Goal: Transaction & Acquisition: Purchase product/service

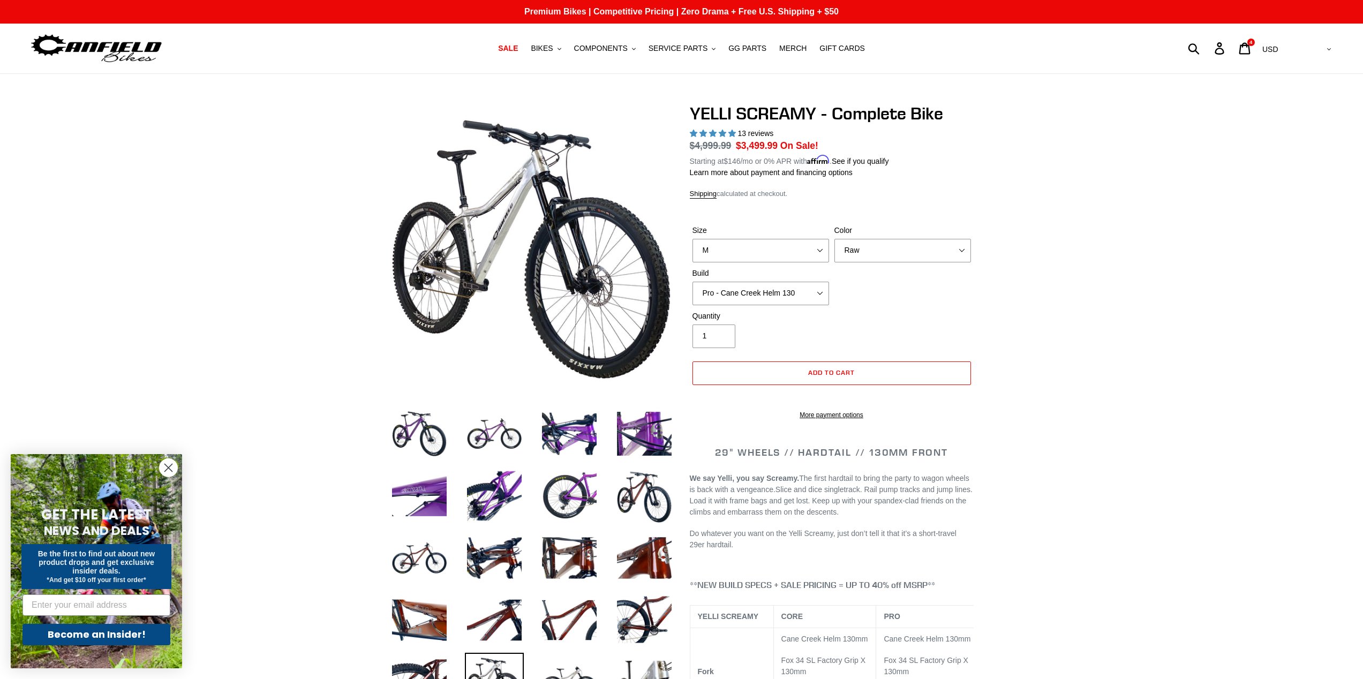
select select "highest-rating"
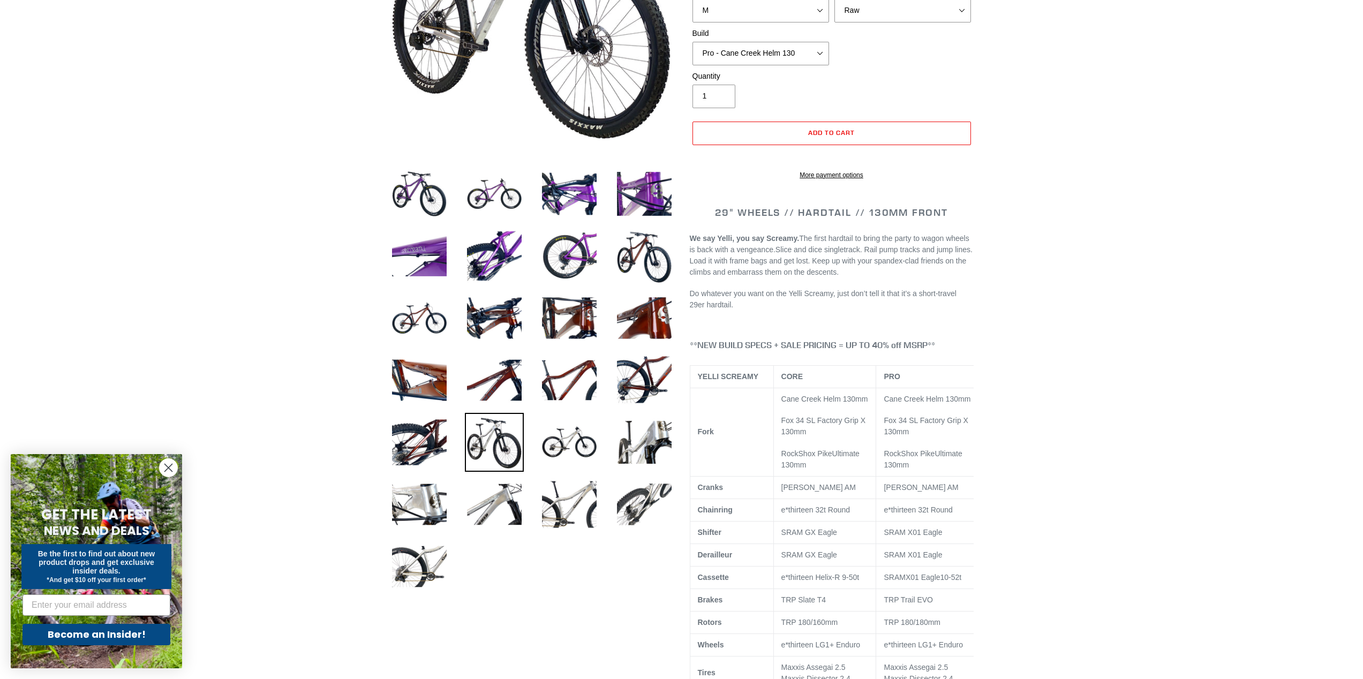
scroll to position [18, 0]
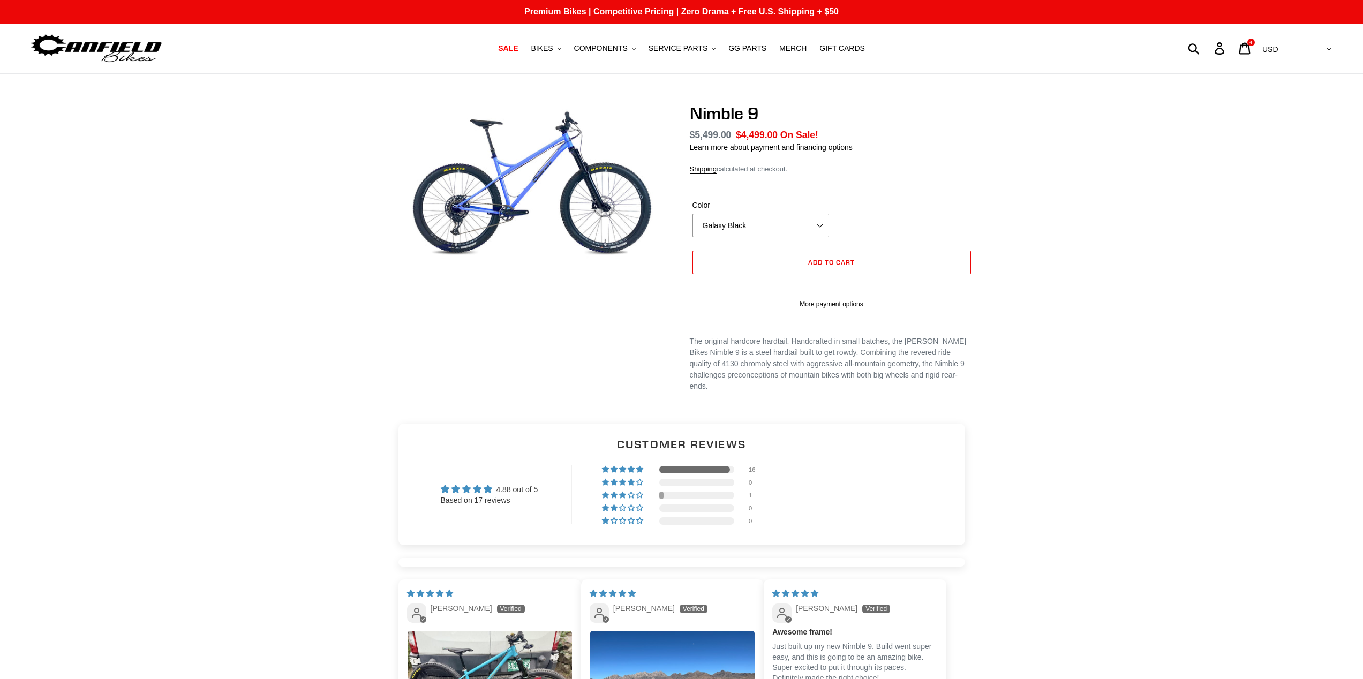
select select "highest-rating"
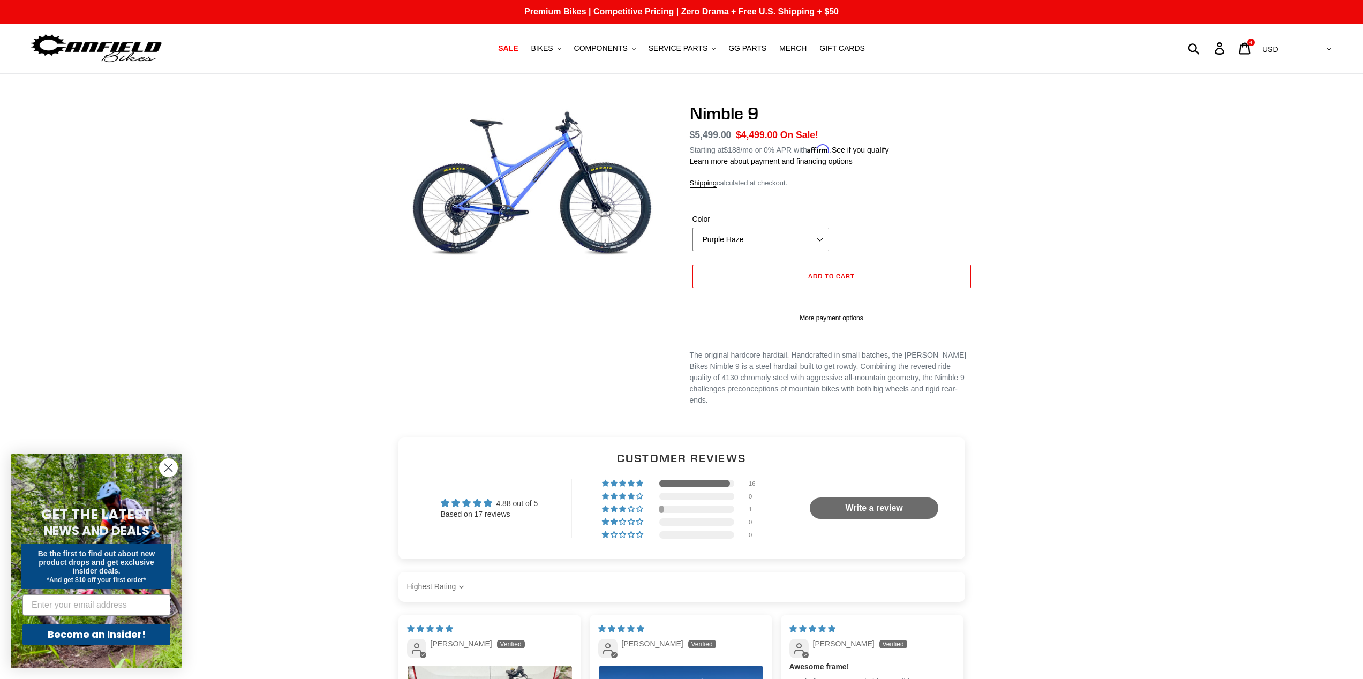
select select "Galaxy Black"
click at [1029, 300] on div "Nimble 9 Regular price $5,499.00 Sale price $4,499.00 On Sale! Unit price / per…" at bounding box center [681, 264] width 1363 height 322
click at [838, 275] on span "Add to cart" at bounding box center [831, 276] width 47 height 8
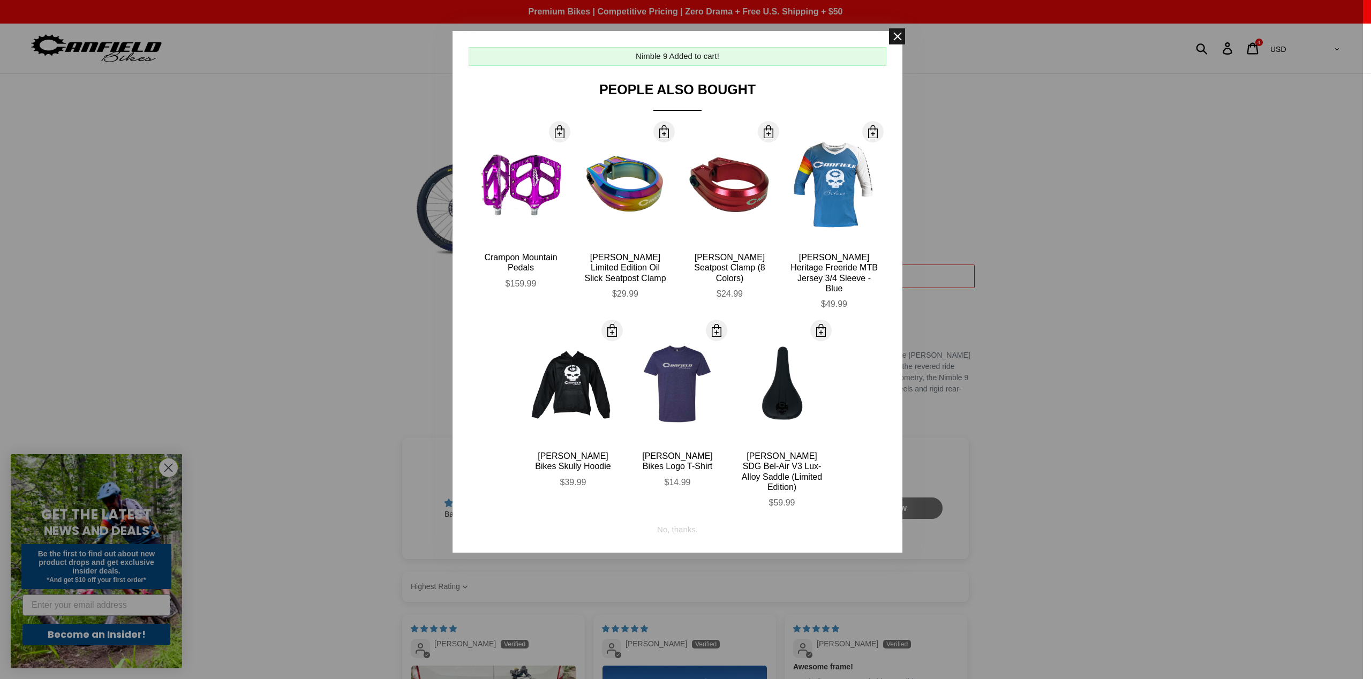
click at [894, 39] on span at bounding box center [897, 36] width 16 height 16
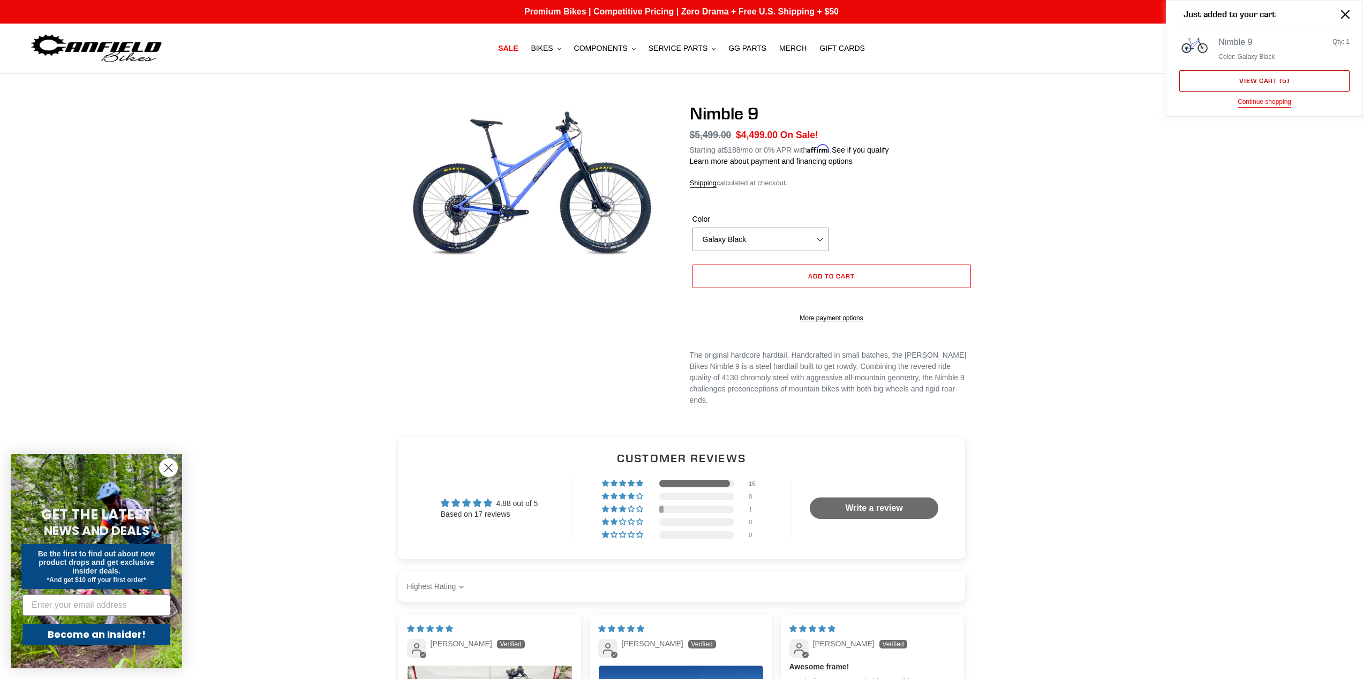
click at [1270, 80] on link "View cart ( 5 )" at bounding box center [1264, 80] width 170 height 21
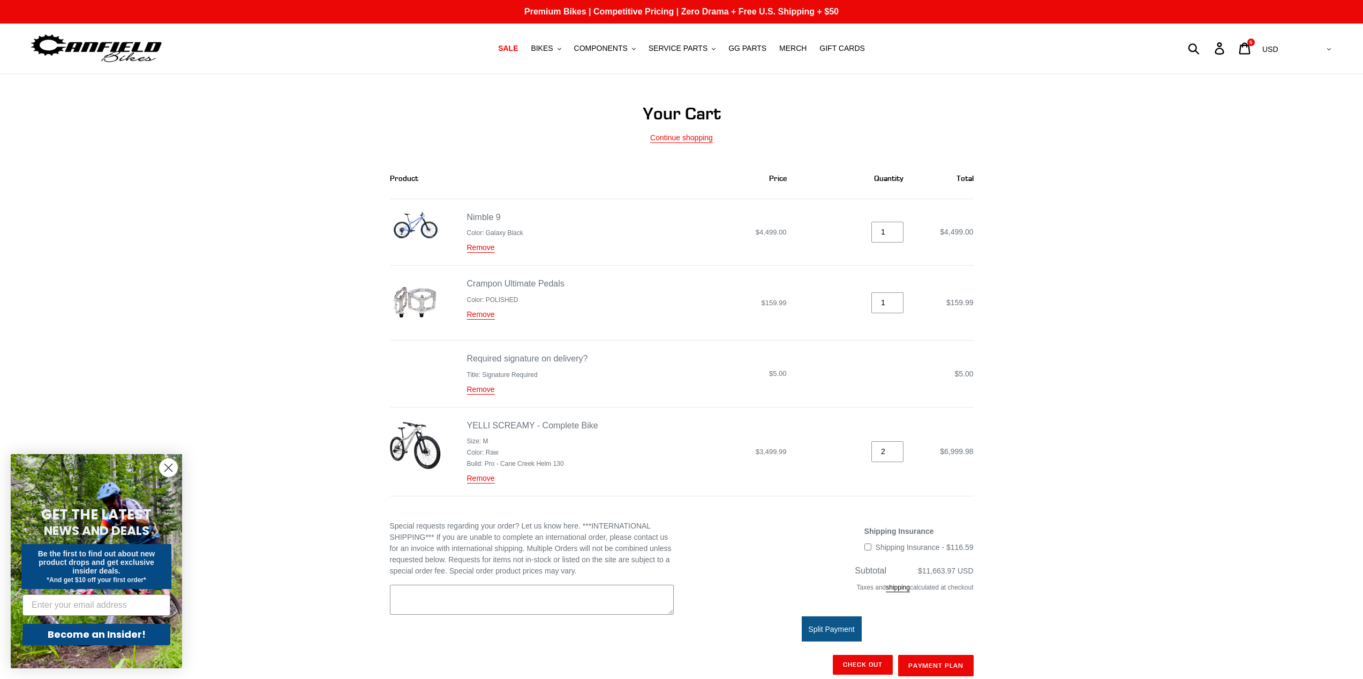
type input "3"
click at [896, 446] on input "3" at bounding box center [887, 451] width 32 height 21
click at [896, 451] on input "2" at bounding box center [887, 451] width 32 height 21
type input "1"
click at [895, 450] on input "1" at bounding box center [887, 451] width 32 height 21
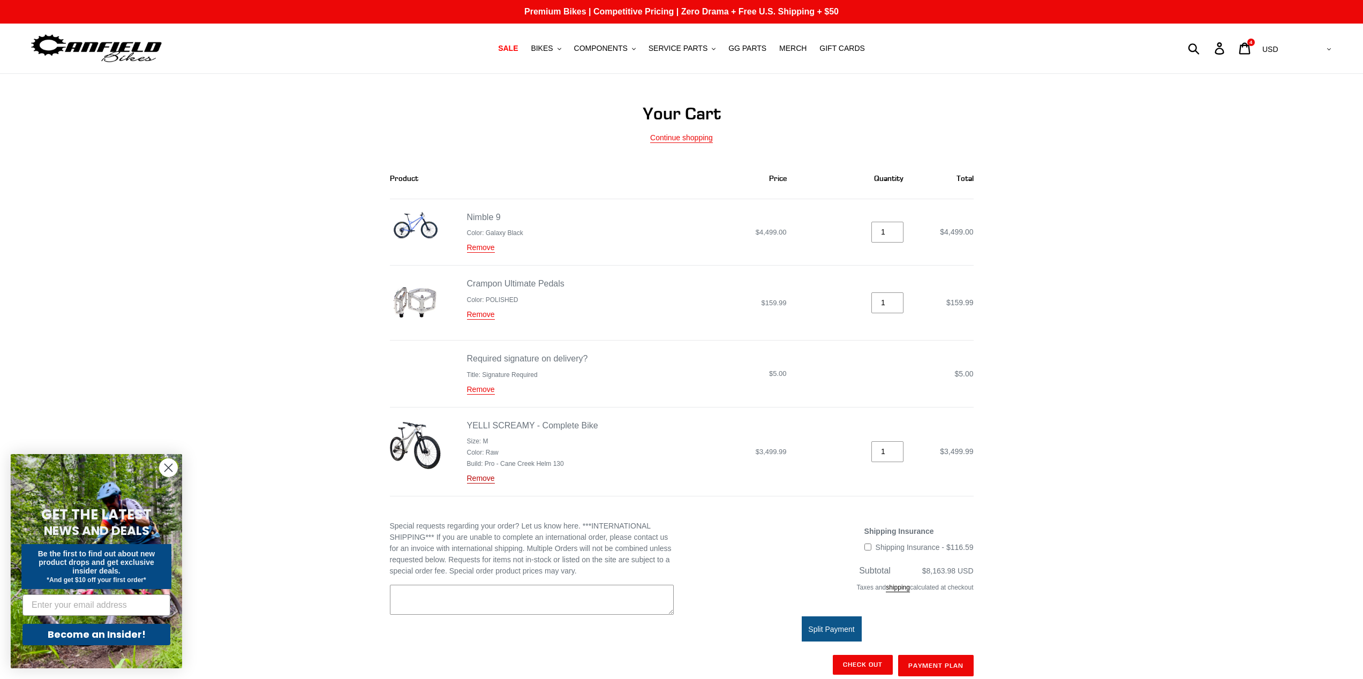
click at [487, 477] on link "Remove" at bounding box center [481, 479] width 28 height 10
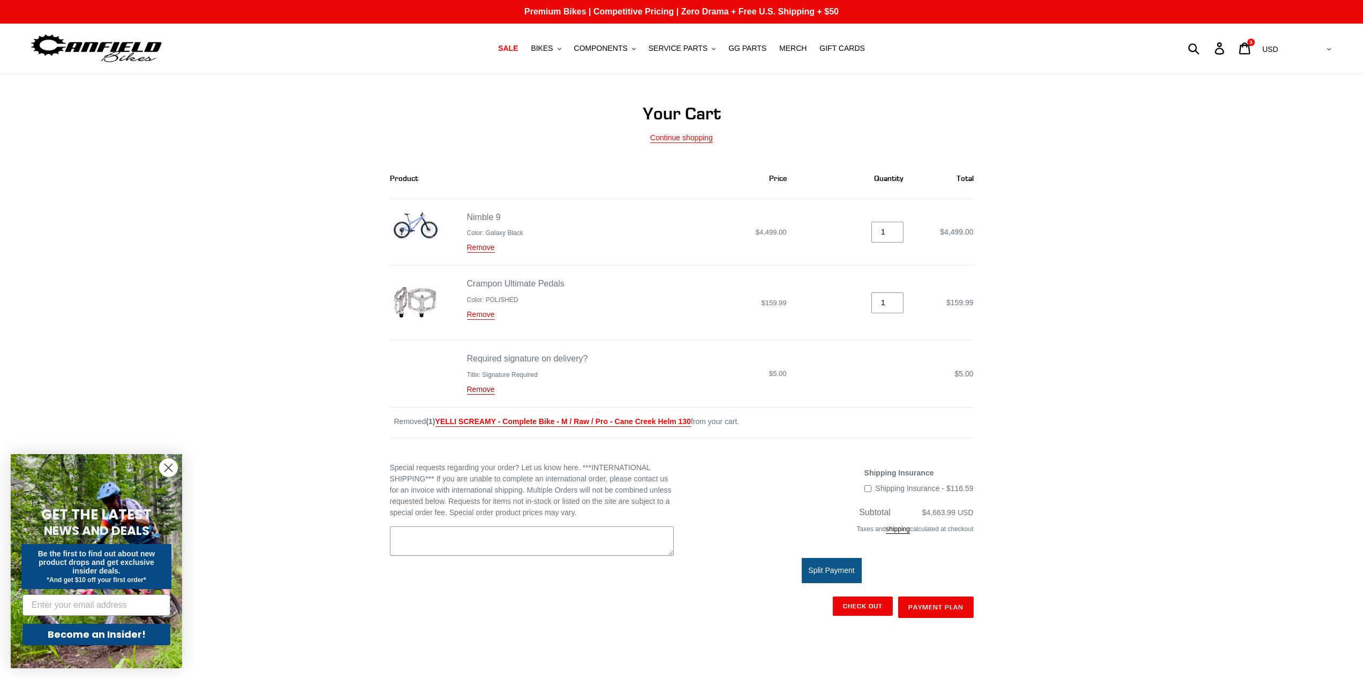
click at [485, 389] on link "Remove" at bounding box center [481, 390] width 28 height 10
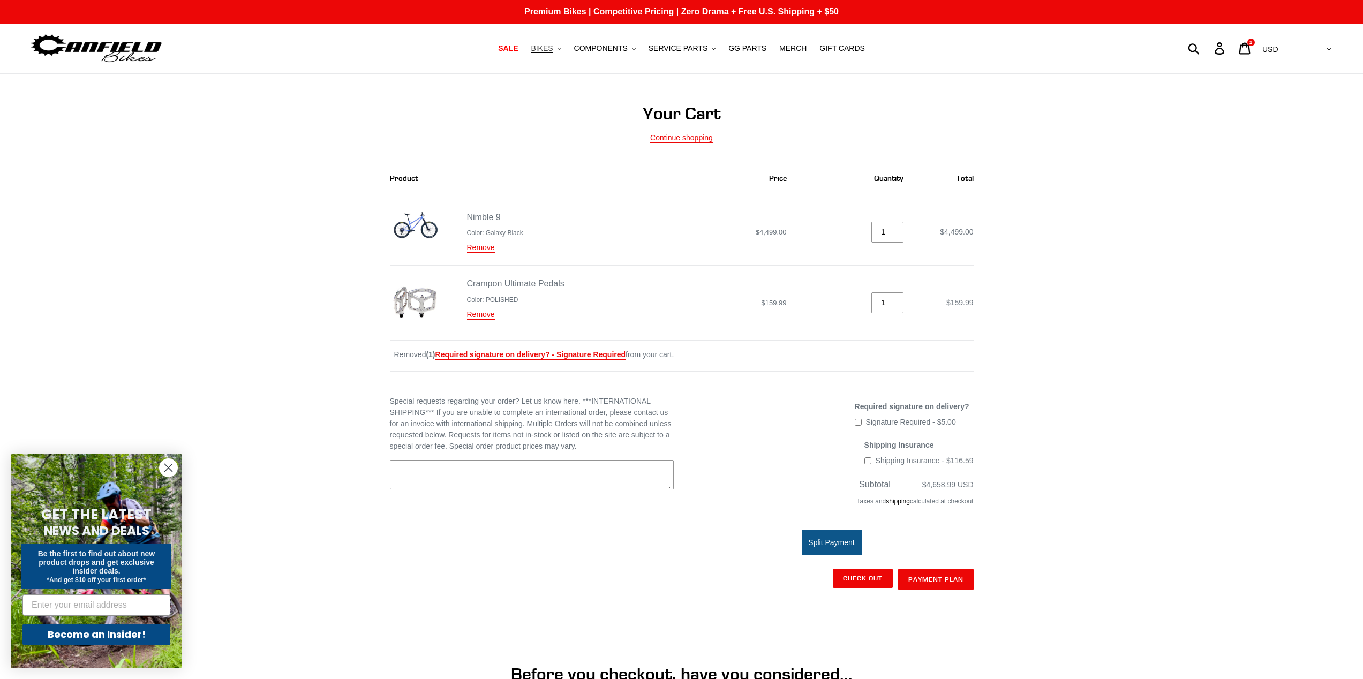
click at [547, 48] on span "BIKES" at bounding box center [542, 48] width 22 height 9
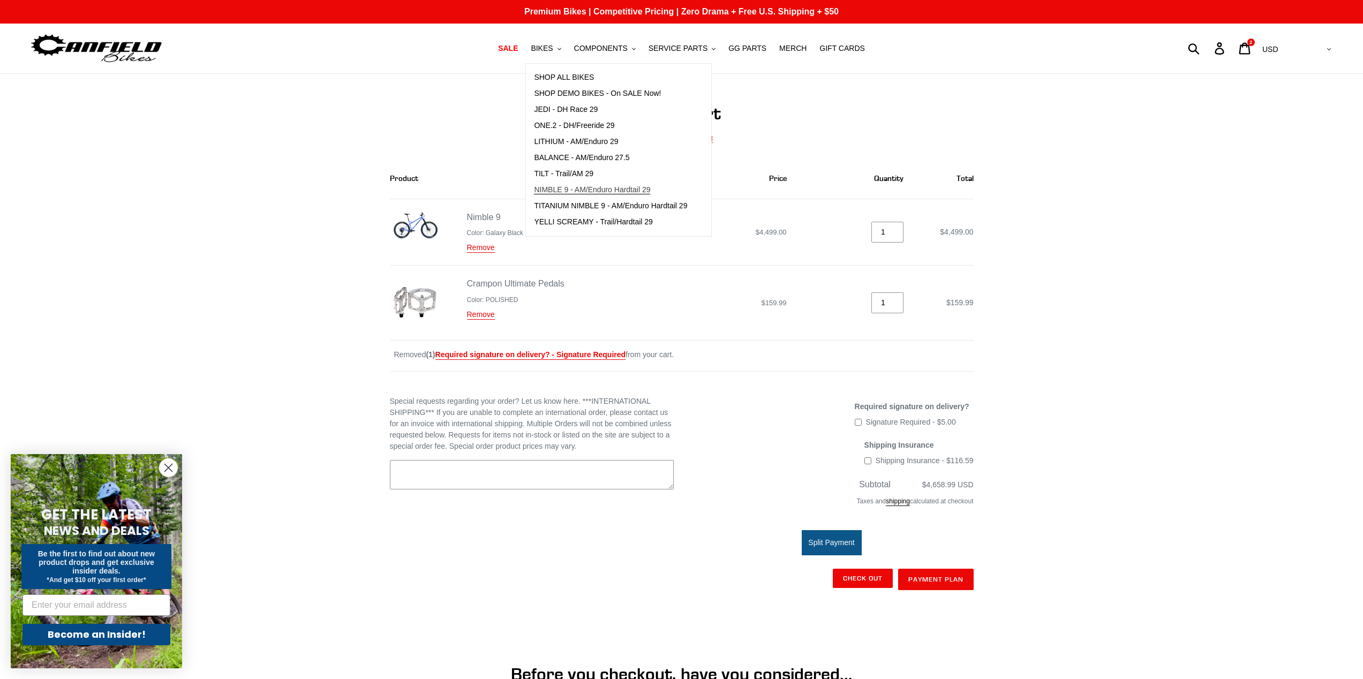
click at [583, 189] on span "NIMBLE 9 - AM/Enduro Hardtail 29" at bounding box center [592, 189] width 116 height 9
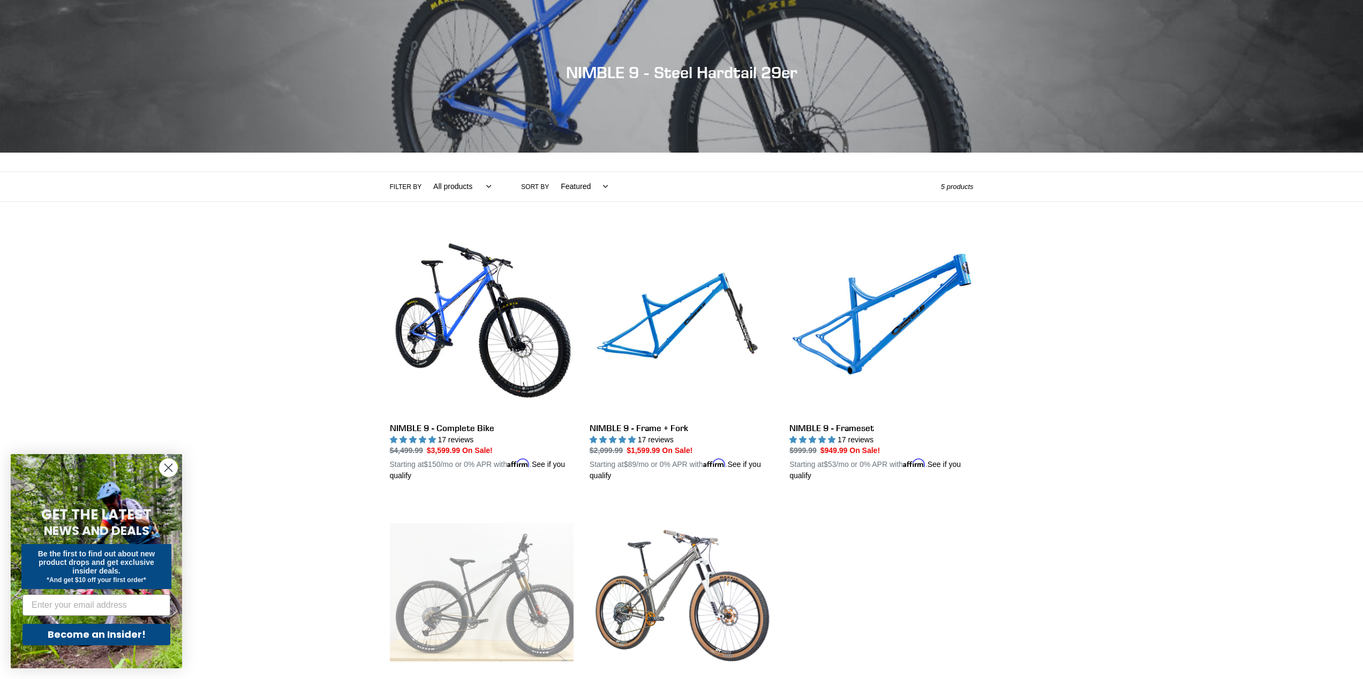
scroll to position [297, 0]
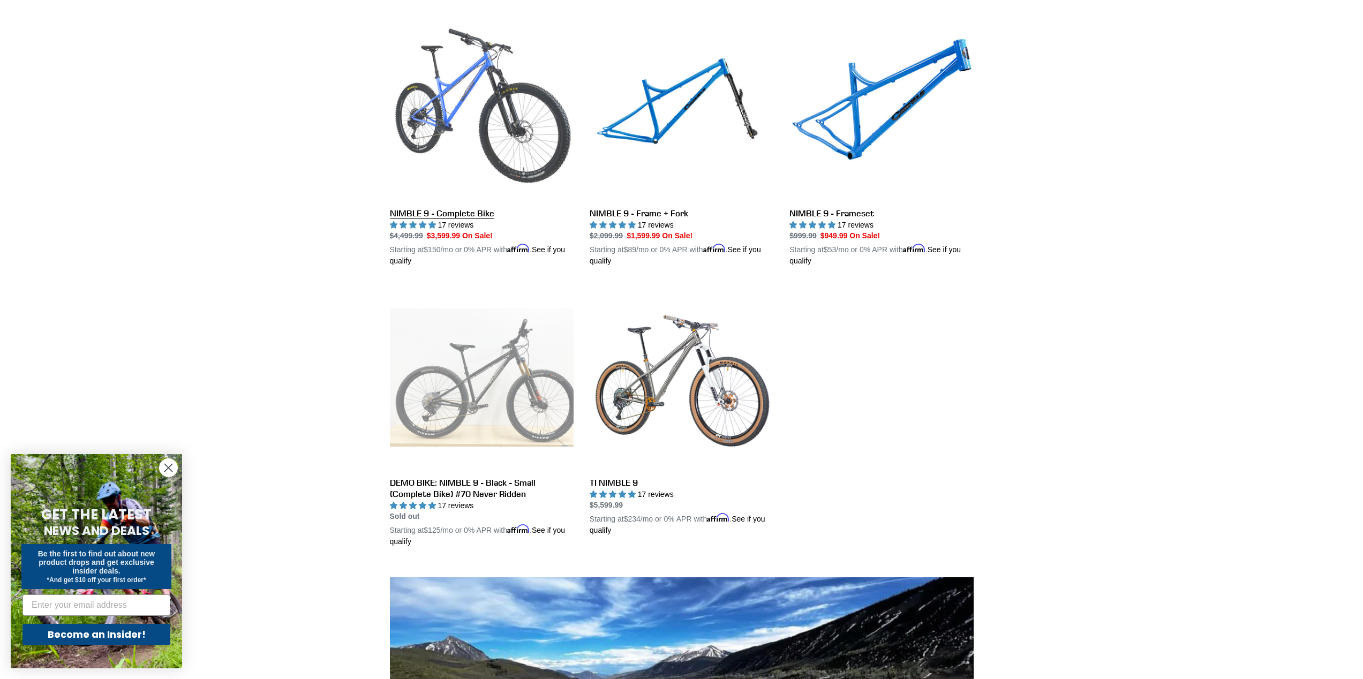
click at [472, 122] on link "NIMBLE 9 - Complete Bike" at bounding box center [482, 142] width 184 height 251
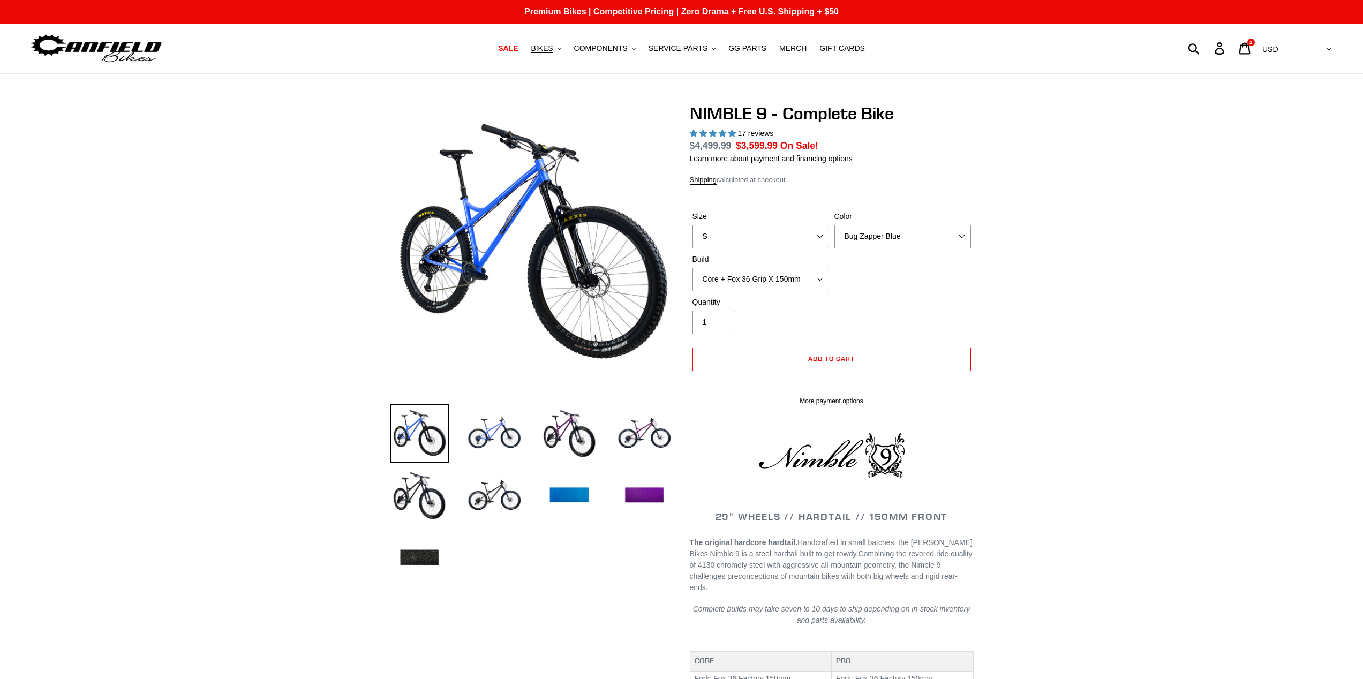
select select "highest-rating"
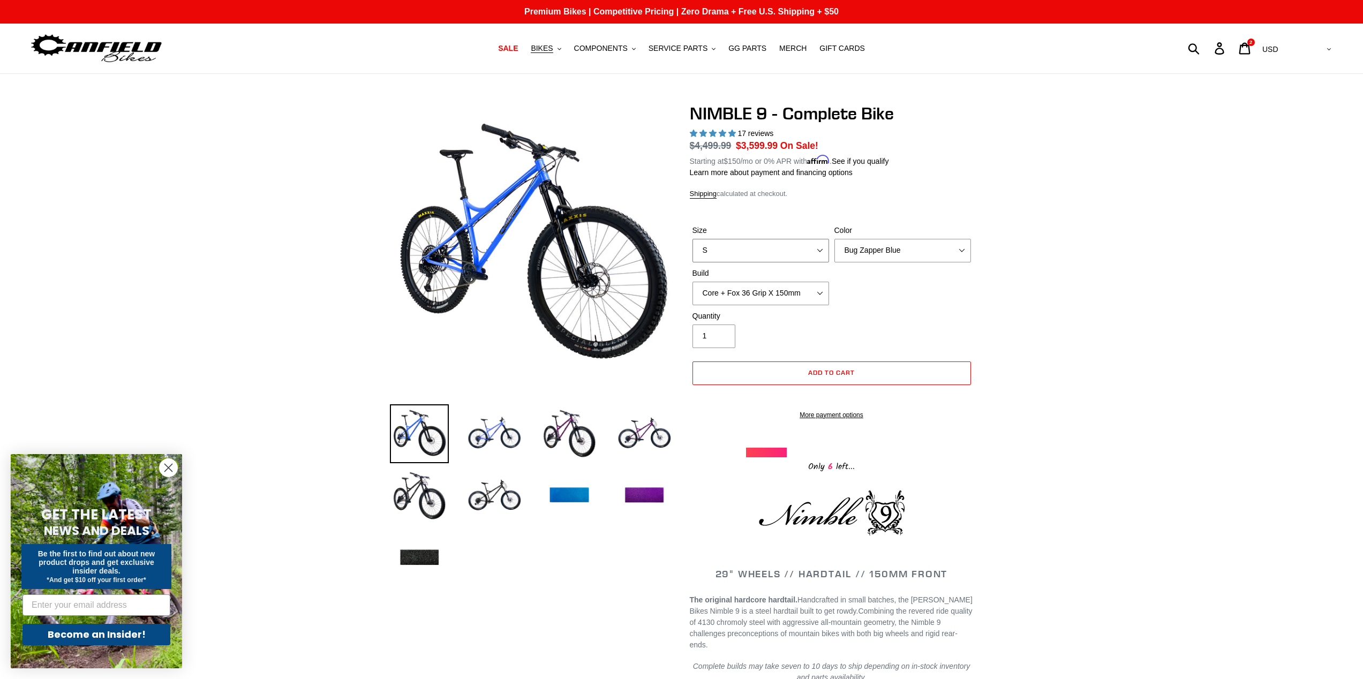
select select "M"
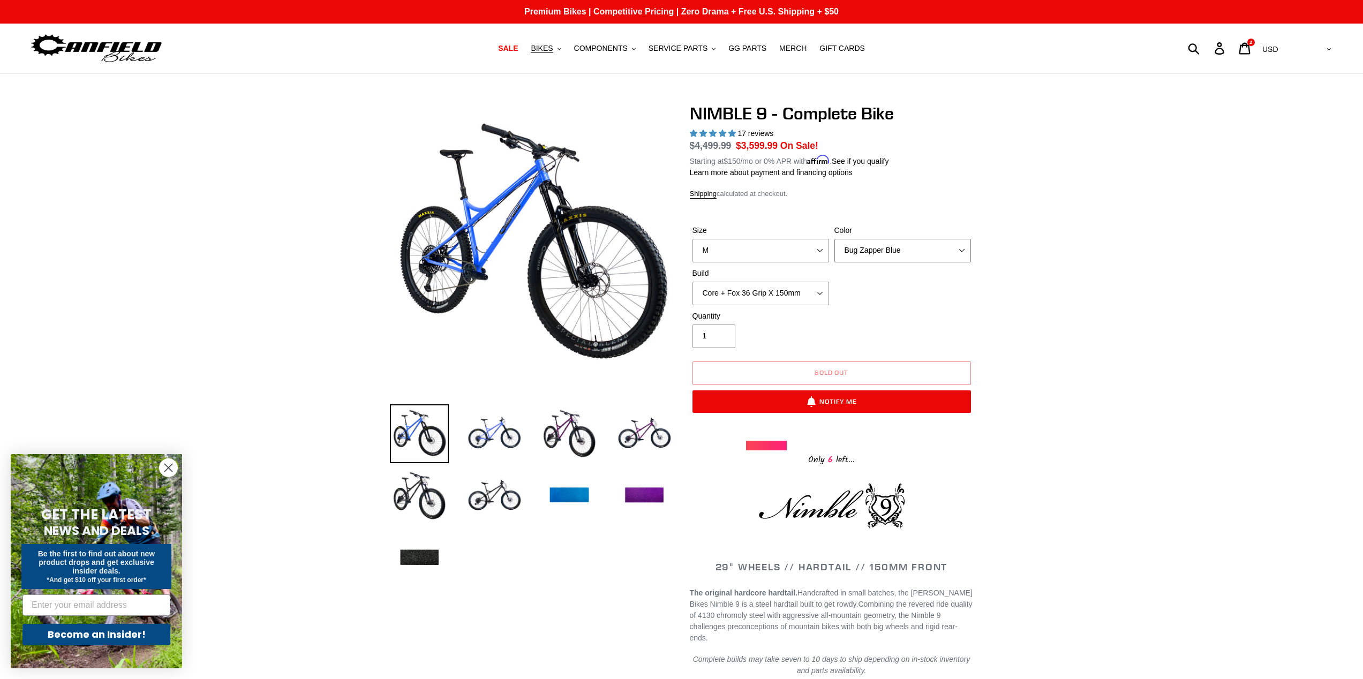
select select "Galaxy Black"
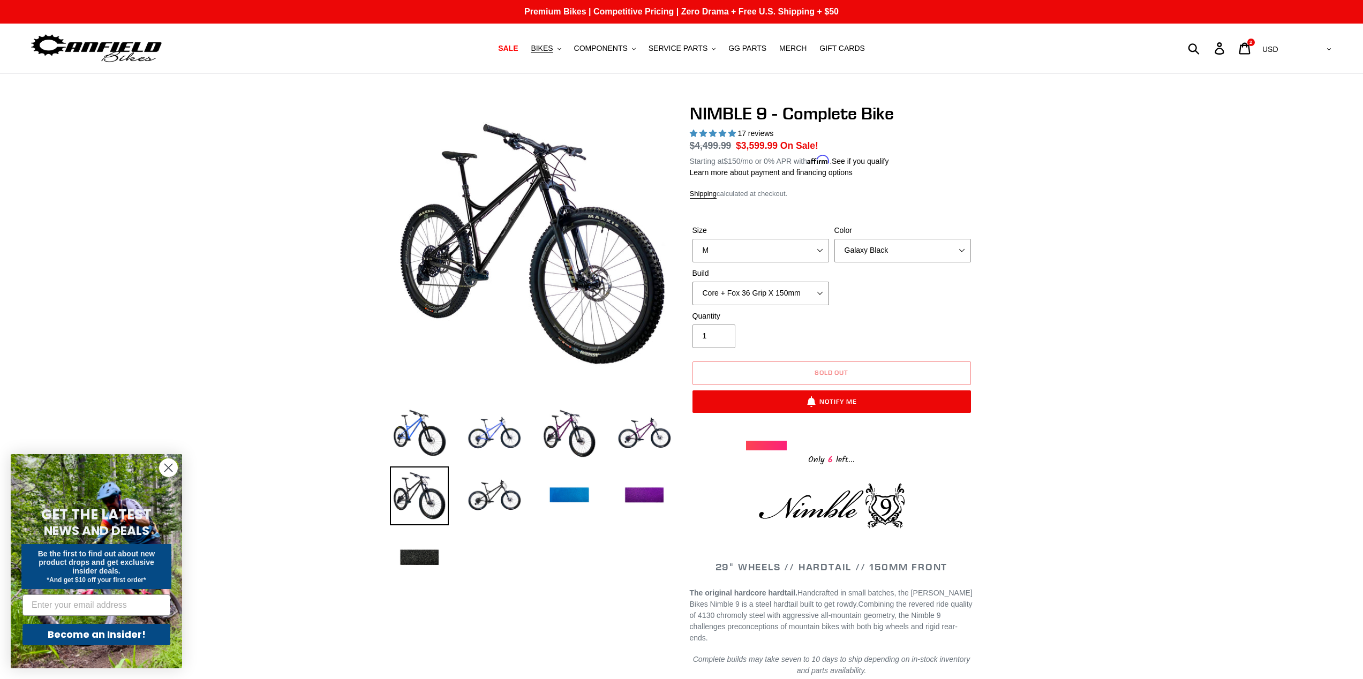
select select "Pro + RockShox Lyrik Ultimate 150mm"
select select "Galaxy Black"
click at [1251, 47] on icon at bounding box center [1244, 48] width 11 height 12
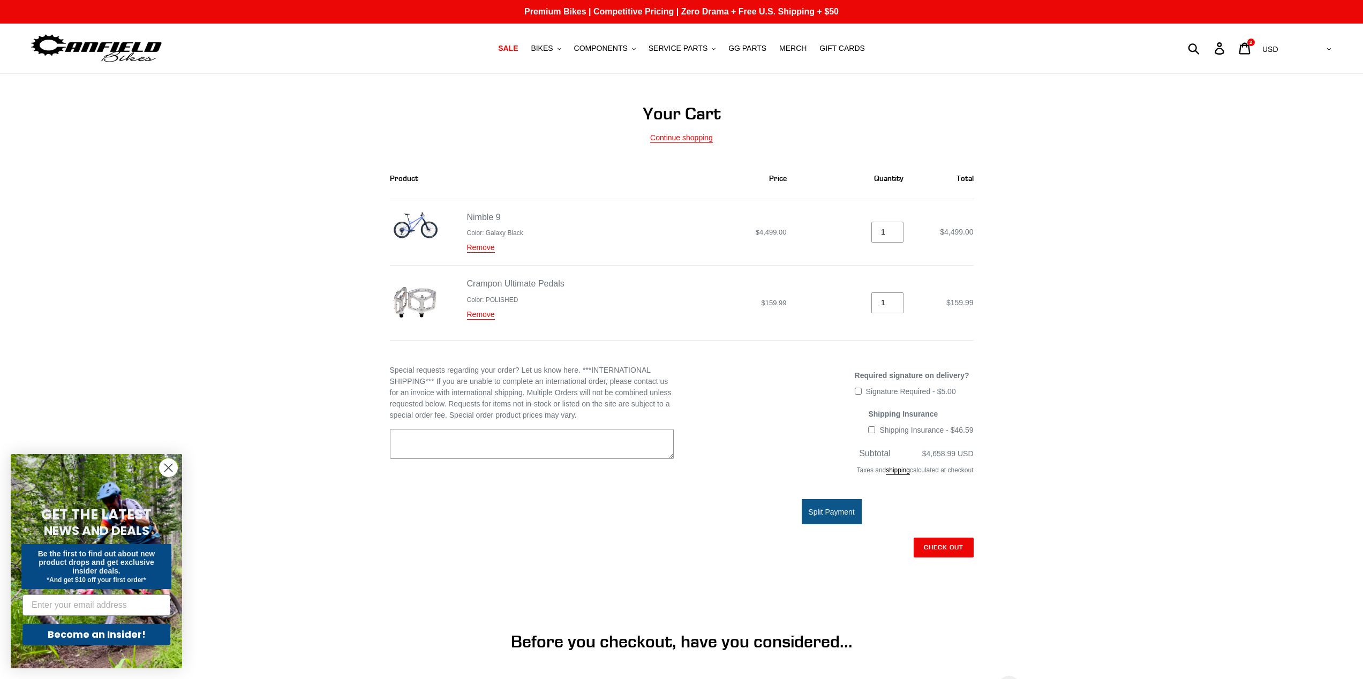
click at [415, 221] on img at bounding box center [415, 225] width 51 height 29
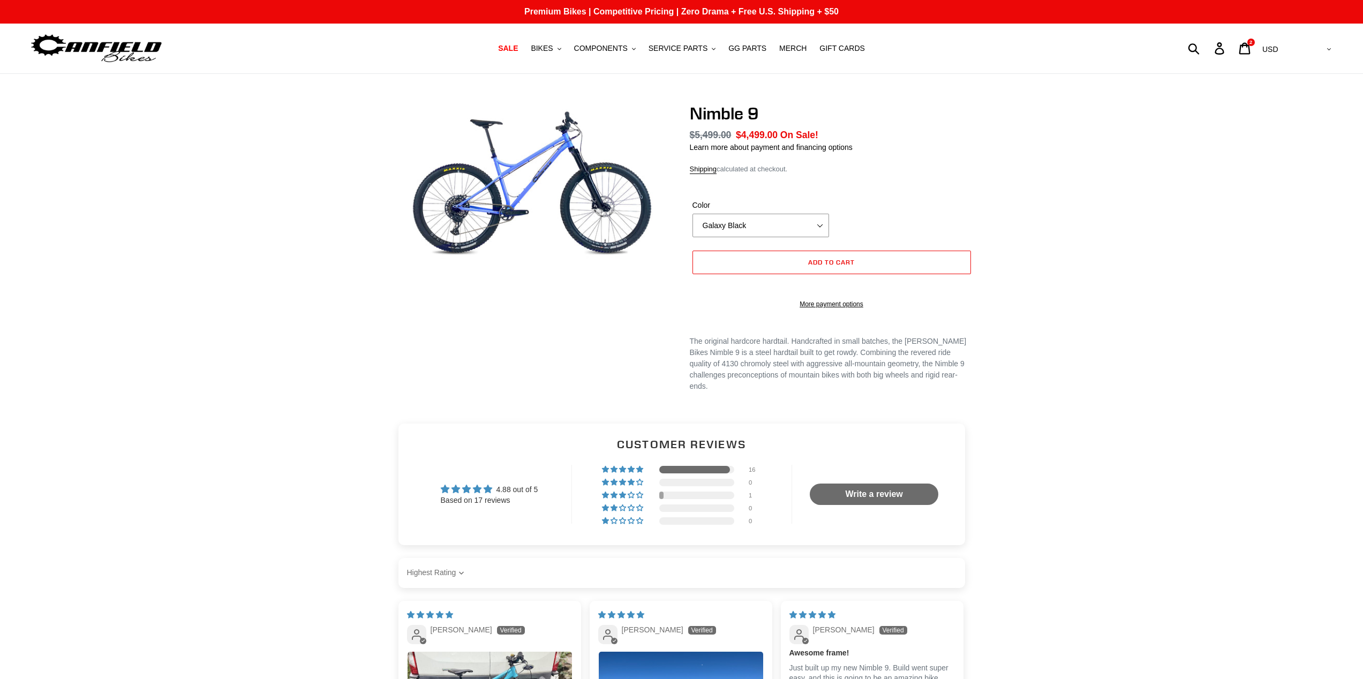
select select "highest-rating"
